Goal: Information Seeking & Learning: Check status

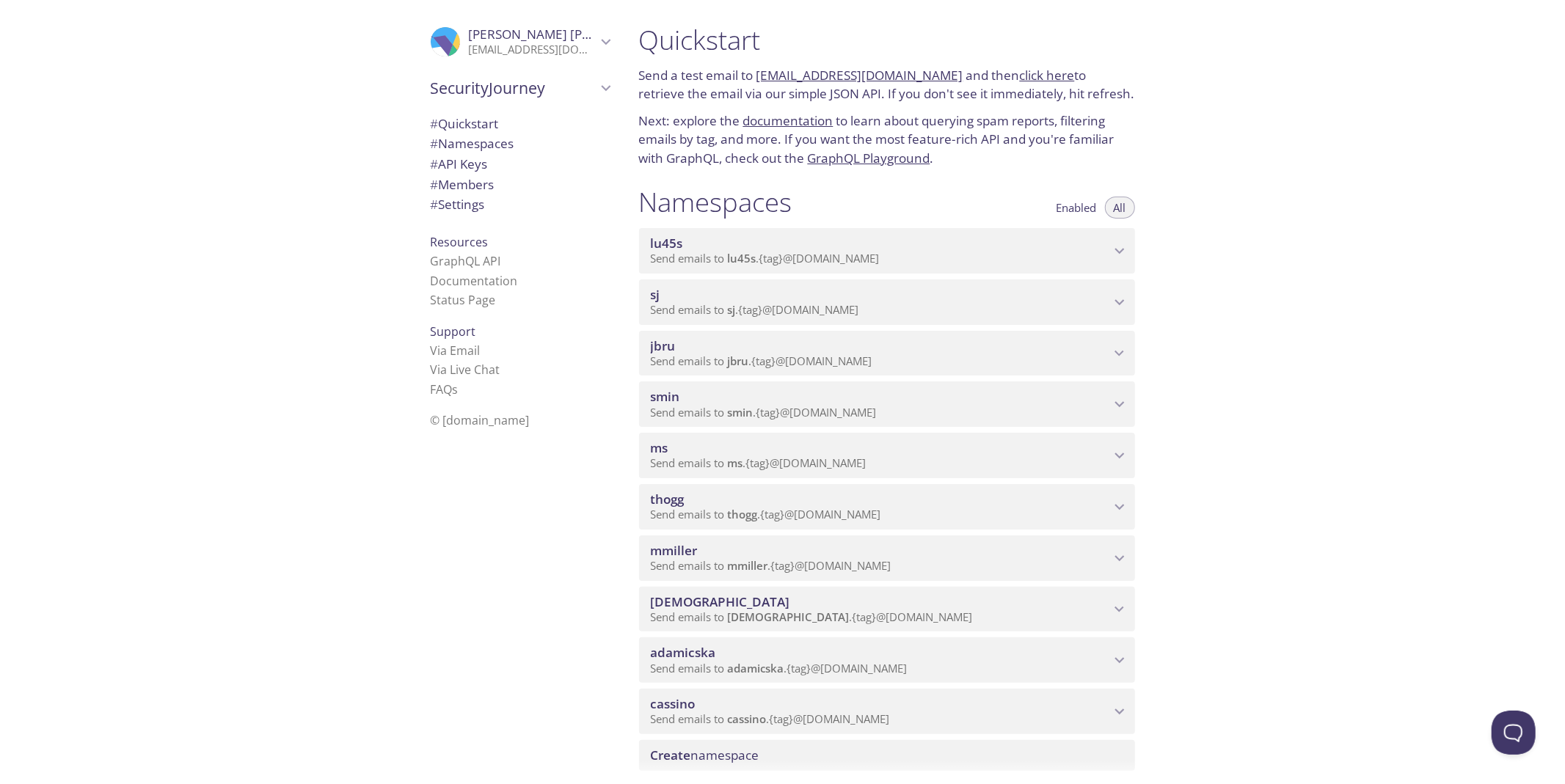
click at [1121, 256] on icon "lu45s namespace" at bounding box center [1119, 251] width 19 height 19
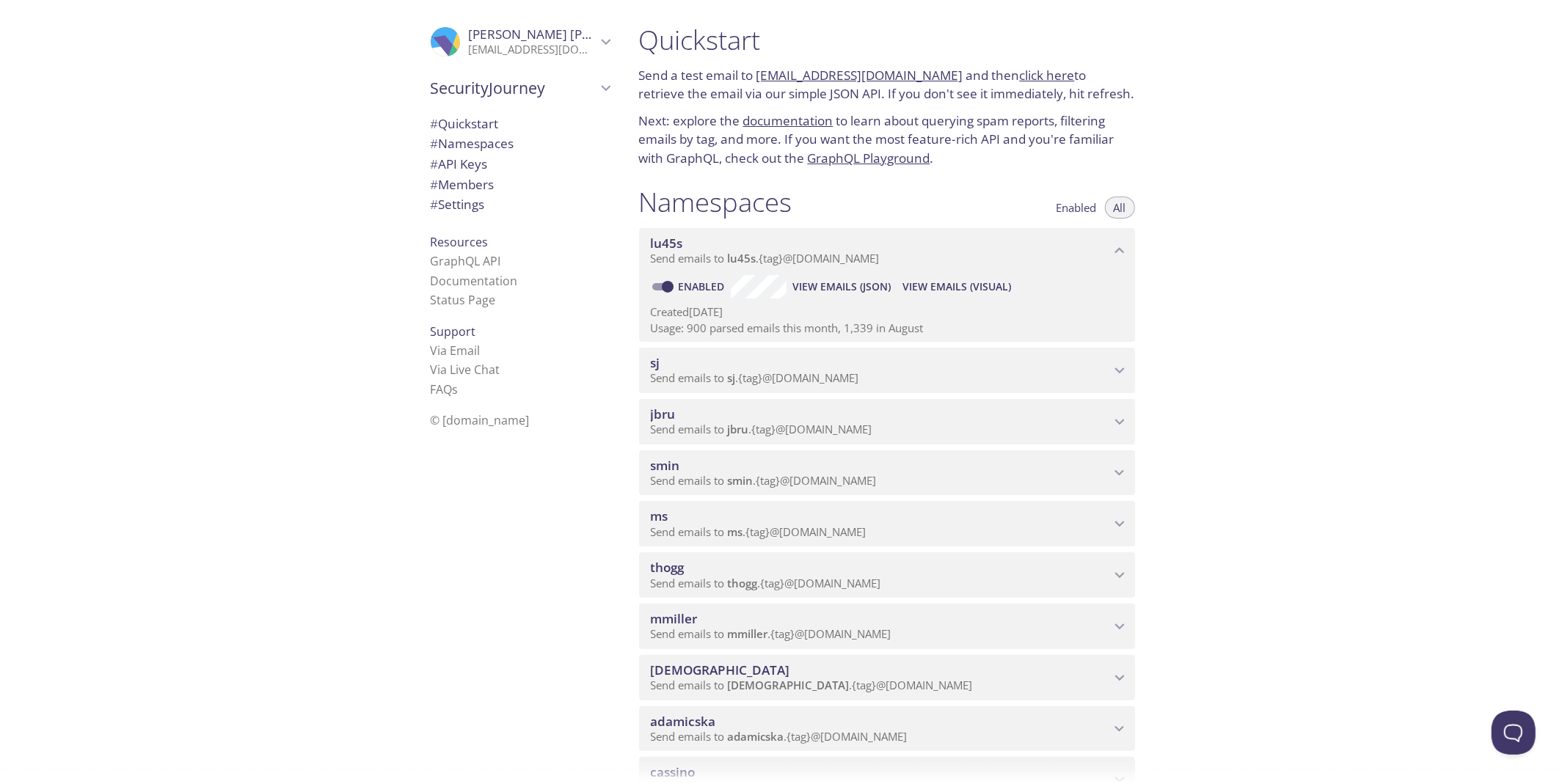
click at [928, 290] on span "View Emails (Visual)" at bounding box center [957, 286] width 109 height 18
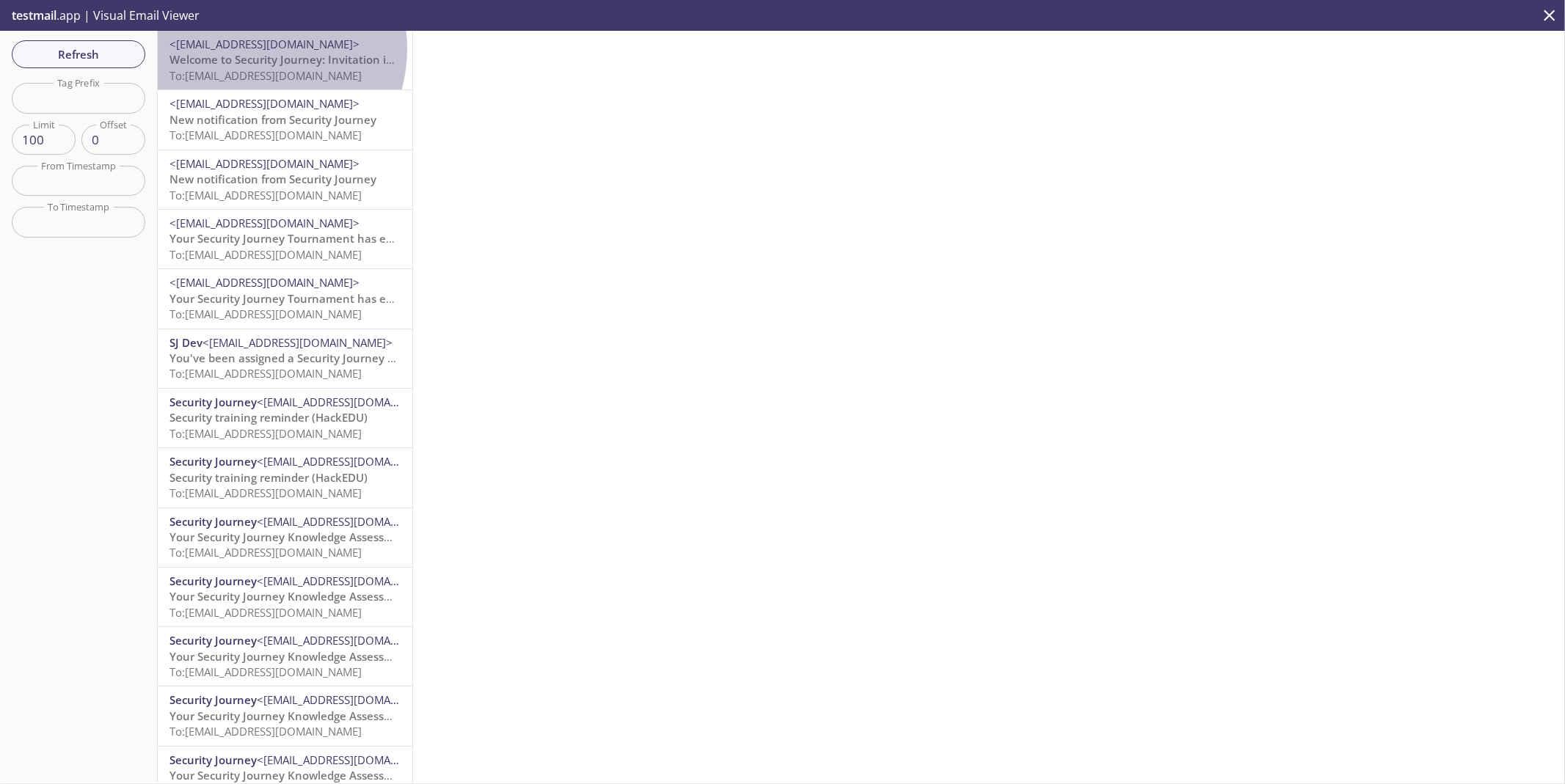
click at [251, 48] on span "<[EMAIL_ADDRESS][DOMAIN_NAME]>" at bounding box center [265, 44] width 190 height 15
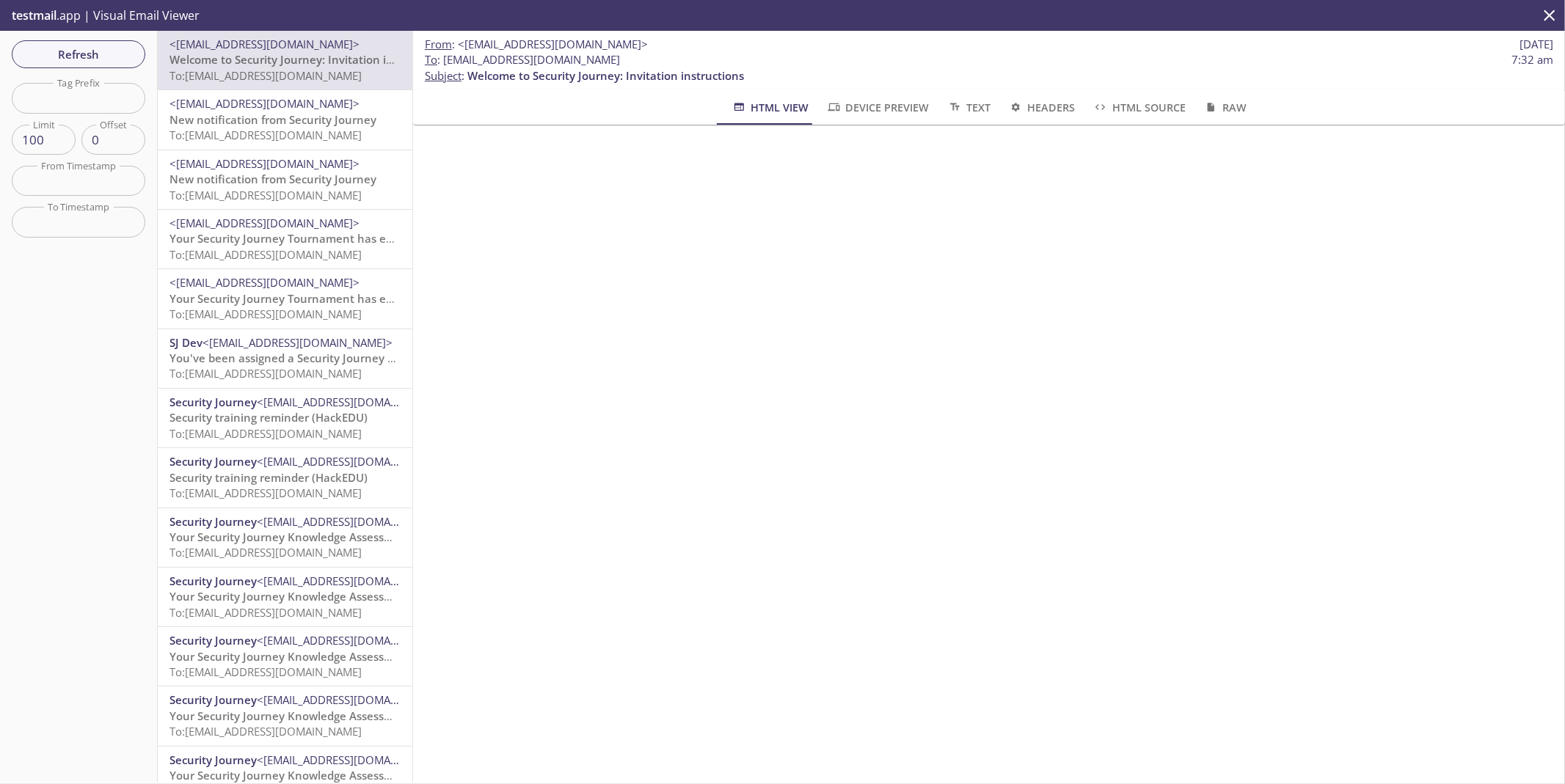
click at [82, 67] on div "Refresh Filters Tag Prefix Tag Prefix Limit 100 Limit Offset 0 Offset From Time…" at bounding box center [78, 406] width 158 height 752
click at [83, 61] on span "Refresh" at bounding box center [78, 54] width 110 height 19
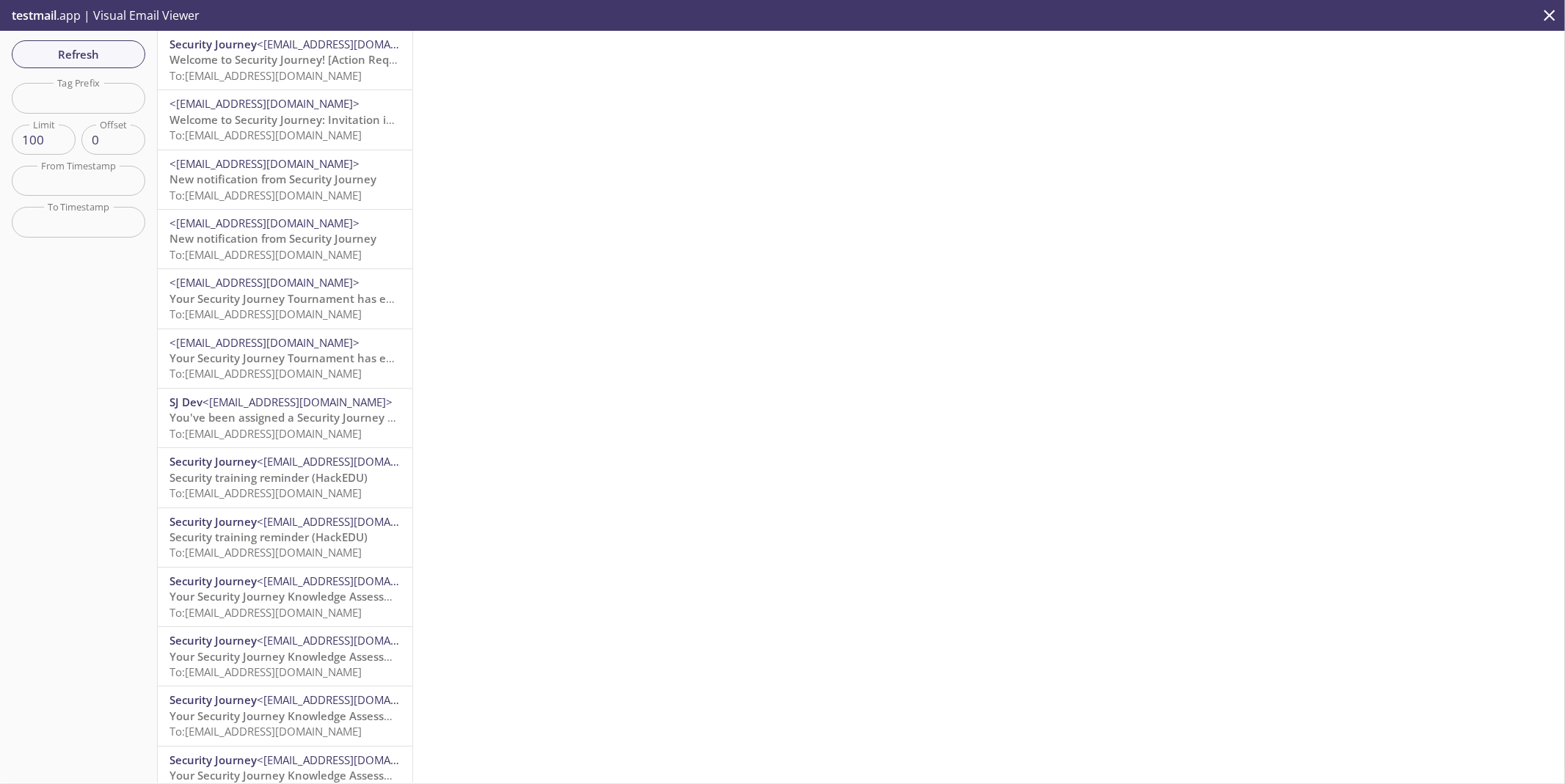
click at [302, 63] on span "Welcome to Security Journey! [Action Required]" at bounding box center [295, 59] width 251 height 15
